Goal: Understand process/instructions: Learn how to perform a task or action

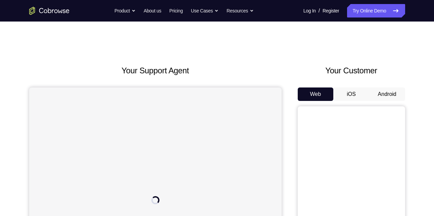
click at [387, 93] on button "Android" at bounding box center [387, 93] width 36 height 13
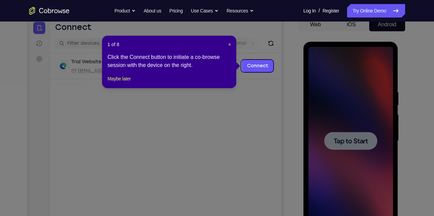
click at [247, 126] on icon at bounding box center [219, 108] width 439 height 216
click at [126, 83] on button "Maybe later" at bounding box center [118, 79] width 23 height 8
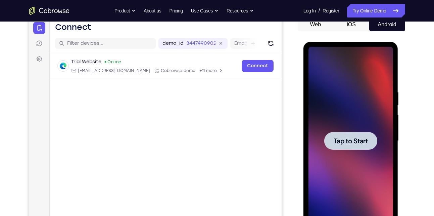
click at [359, 144] on span "Tap to Start" at bounding box center [351, 140] width 34 height 7
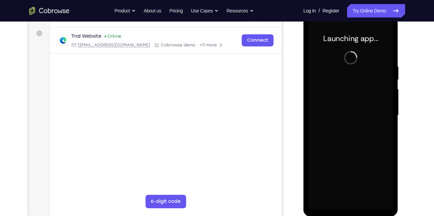
scroll to position [95, 0]
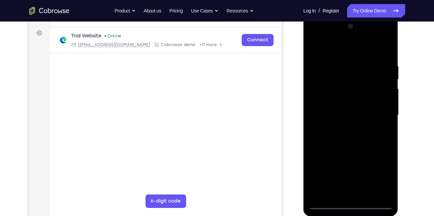
click at [353, 203] on div at bounding box center [351, 115] width 85 height 188
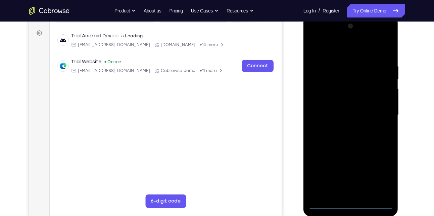
click at [379, 171] on div at bounding box center [351, 115] width 85 height 188
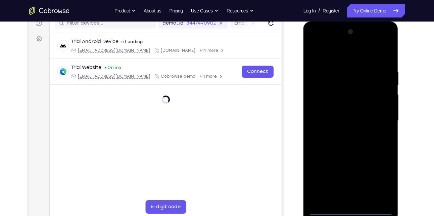
scroll to position [89, 0]
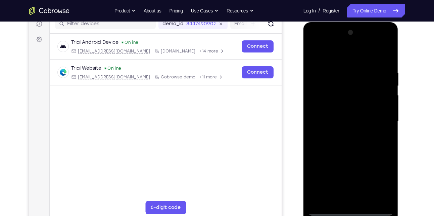
click at [336, 55] on div at bounding box center [351, 121] width 85 height 188
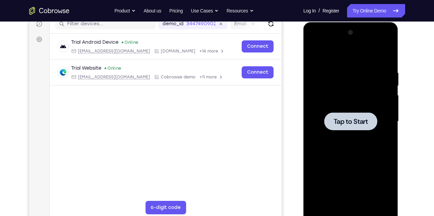
click at [342, 116] on div at bounding box center [350, 121] width 53 height 18
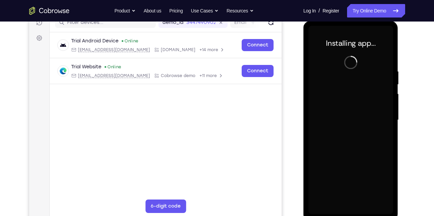
scroll to position [91, 0]
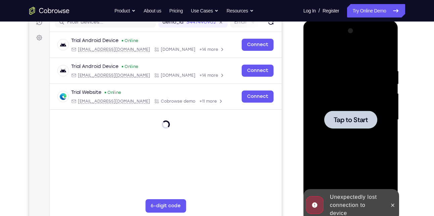
click at [365, 124] on div at bounding box center [350, 119] width 53 height 18
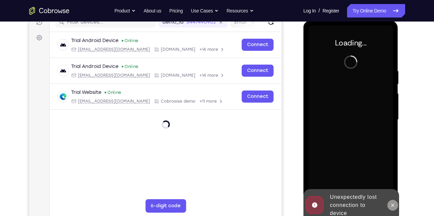
click at [392, 206] on icon at bounding box center [392, 204] width 5 height 5
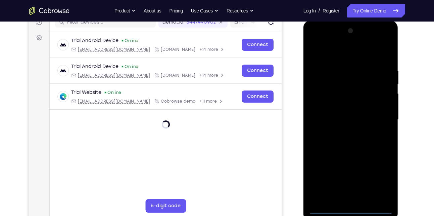
click at [349, 208] on div at bounding box center [351, 120] width 85 height 188
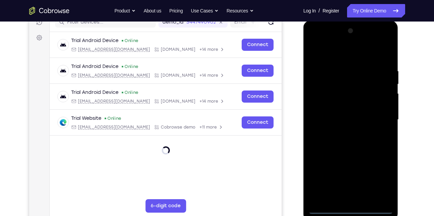
click at [384, 177] on div at bounding box center [351, 120] width 85 height 188
click at [338, 58] on div at bounding box center [351, 120] width 85 height 188
click at [378, 116] on div at bounding box center [351, 120] width 85 height 188
click at [345, 133] on div at bounding box center [351, 120] width 85 height 188
click at [338, 111] on div at bounding box center [351, 120] width 85 height 188
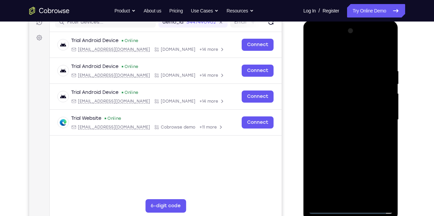
click at [331, 106] on div at bounding box center [351, 120] width 85 height 188
click at [328, 89] on div at bounding box center [351, 120] width 85 height 188
click at [316, 170] on div at bounding box center [351, 120] width 85 height 188
click at [360, 184] on div at bounding box center [351, 120] width 85 height 188
click at [334, 173] on div at bounding box center [351, 120] width 85 height 188
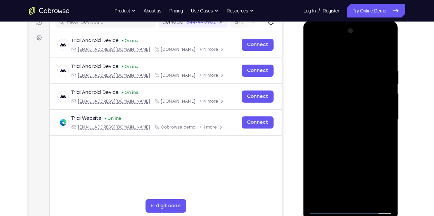
click at [331, 158] on div at bounding box center [351, 120] width 85 height 188
click at [366, 183] on div at bounding box center [351, 120] width 85 height 188
click at [316, 196] on div at bounding box center [351, 120] width 85 height 188
click at [311, 160] on div at bounding box center [351, 120] width 85 height 188
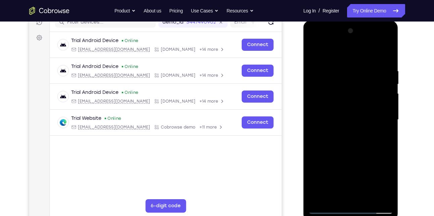
click at [330, 160] on div at bounding box center [351, 120] width 85 height 188
click at [340, 160] on div at bounding box center [351, 120] width 85 height 188
click at [313, 159] on div at bounding box center [351, 120] width 85 height 188
click at [317, 196] on div at bounding box center [351, 120] width 85 height 188
click at [329, 106] on div at bounding box center [351, 120] width 85 height 188
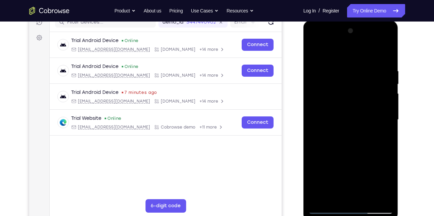
click at [383, 107] on div at bounding box center [351, 120] width 85 height 188
click at [348, 119] on div at bounding box center [351, 120] width 85 height 188
click at [340, 145] on div at bounding box center [351, 120] width 85 height 188
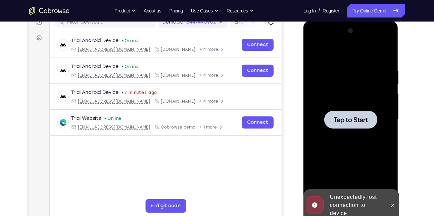
click at [345, 107] on div at bounding box center [351, 120] width 85 height 188
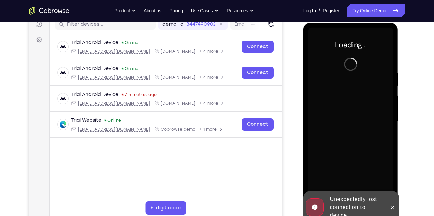
scroll to position [88, 0]
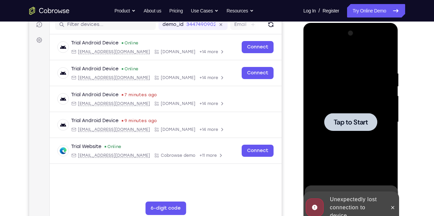
click at [344, 125] on span "Tap to Start" at bounding box center [351, 122] width 34 height 7
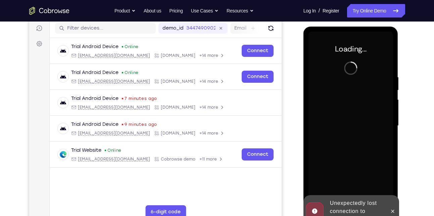
scroll to position [85, 0]
